Goal: Navigation & Orientation: Find specific page/section

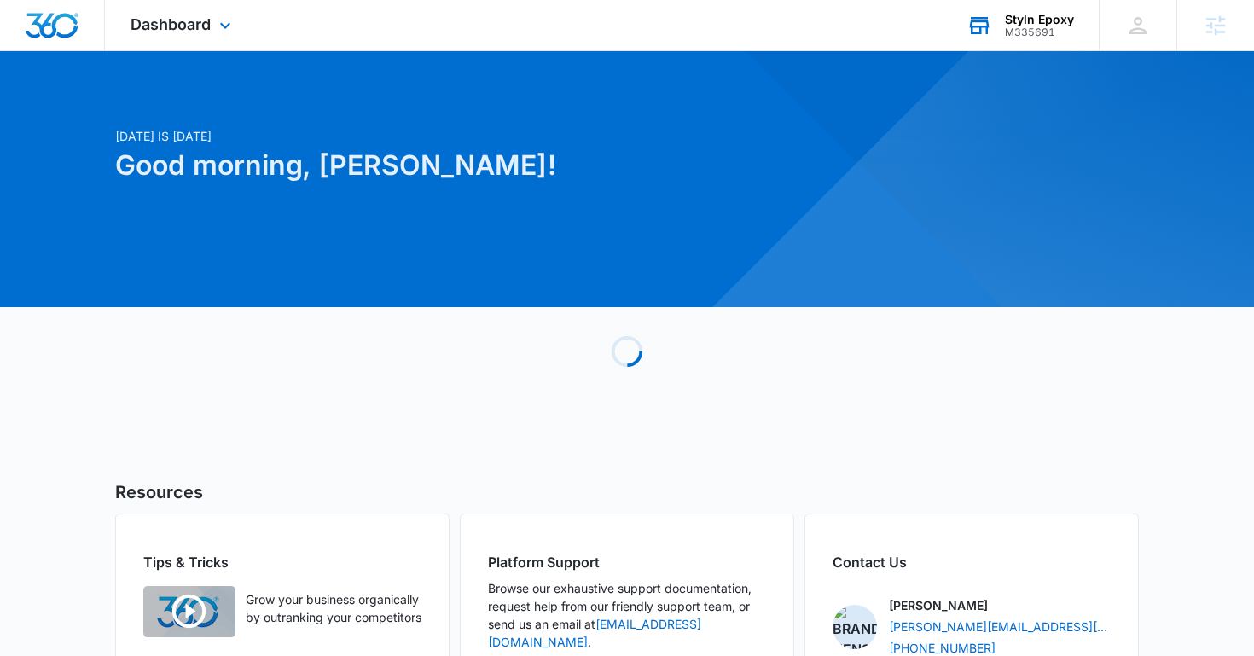
click at [1004, 18] on div "Styln Epoxy M335691 Your Accounts View All" at bounding box center [1020, 25] width 158 height 50
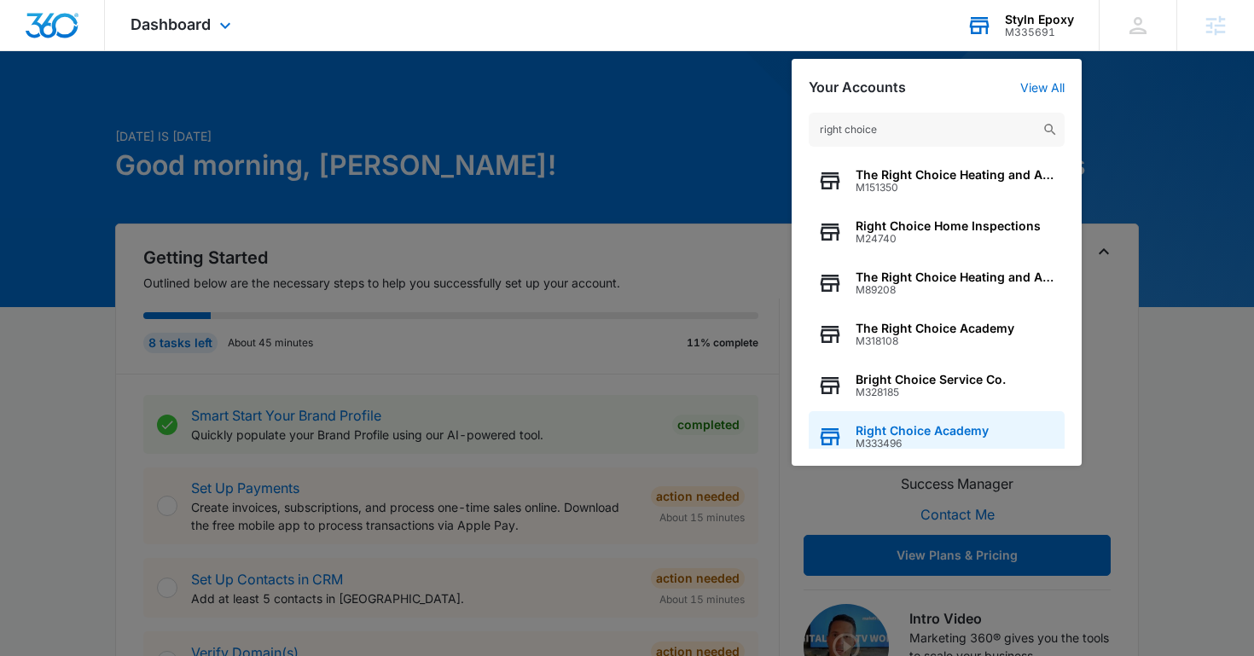
type input "right choice"
click at [942, 438] on span "M333496" at bounding box center [922, 444] width 133 height 12
click at [922, 424] on span "Right Choice Academy" at bounding box center [922, 431] width 133 height 14
